Goal: Task Accomplishment & Management: Complete application form

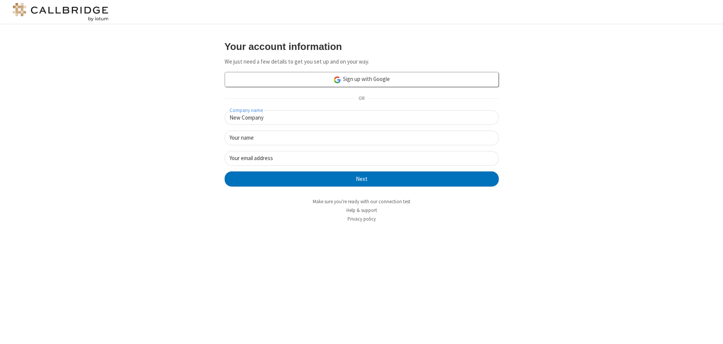
type input "New Company"
type input "New User"
type input "[EMAIL_ADDRESS][DOMAIN_NAME]"
click button "Next" at bounding box center [362, 178] width 274 height 15
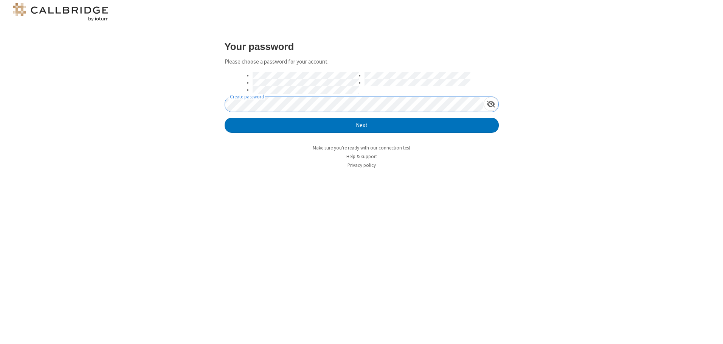
click button "Next" at bounding box center [362, 125] width 274 height 15
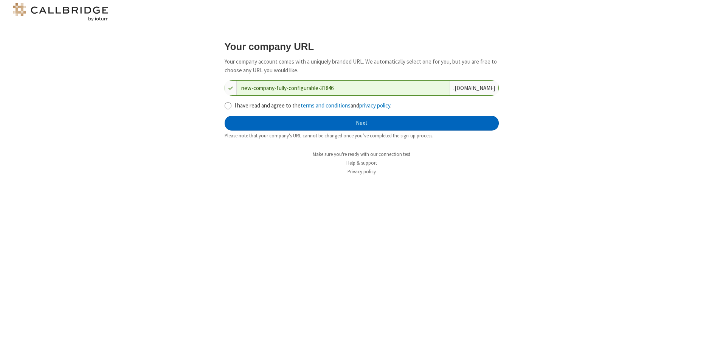
click at [361, 123] on button "Next" at bounding box center [362, 123] width 274 height 15
